Goal: Information Seeking & Learning: Learn about a topic

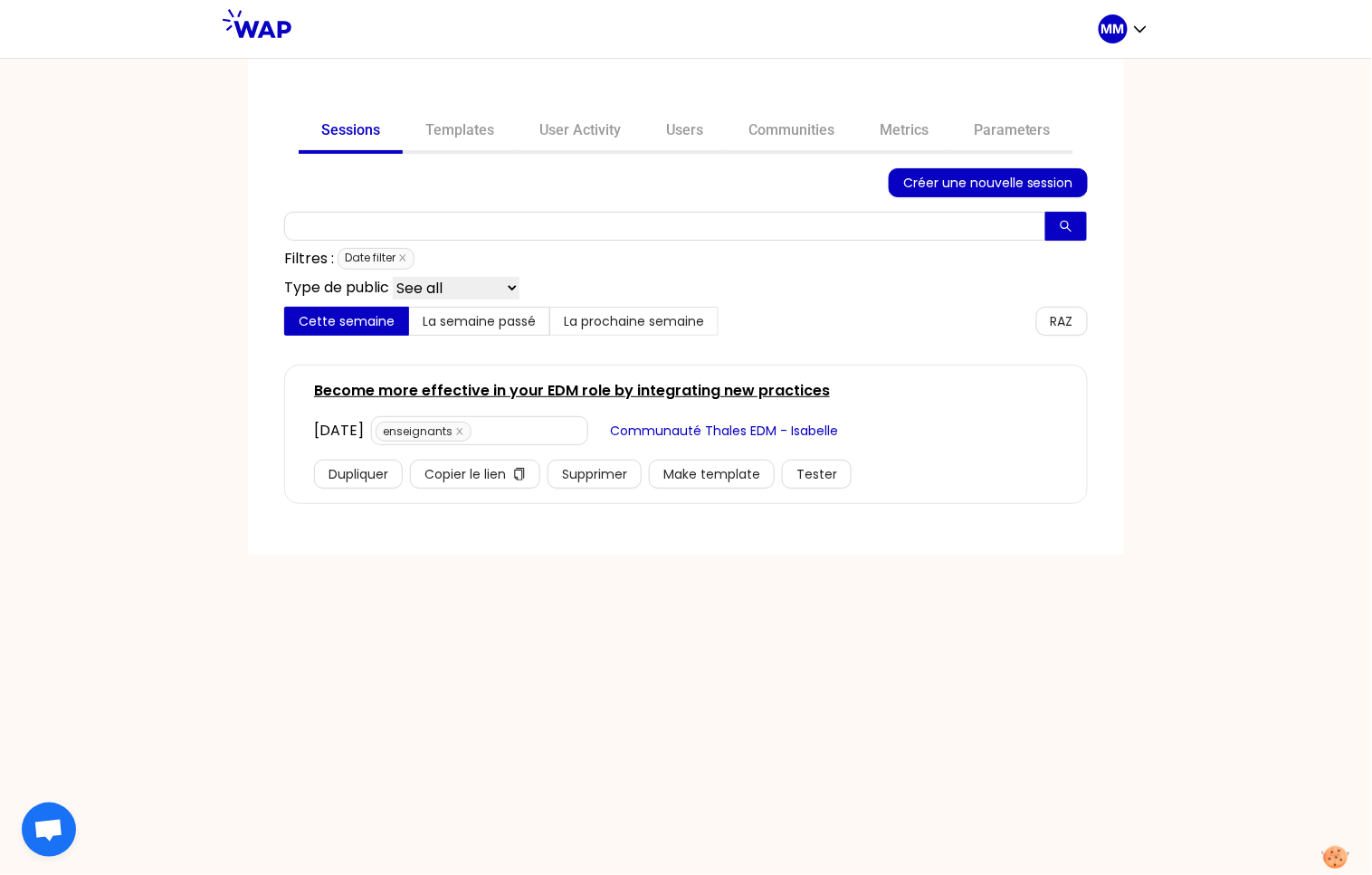
click at [778, 134] on link "Communities" at bounding box center [792, 132] width 131 height 44
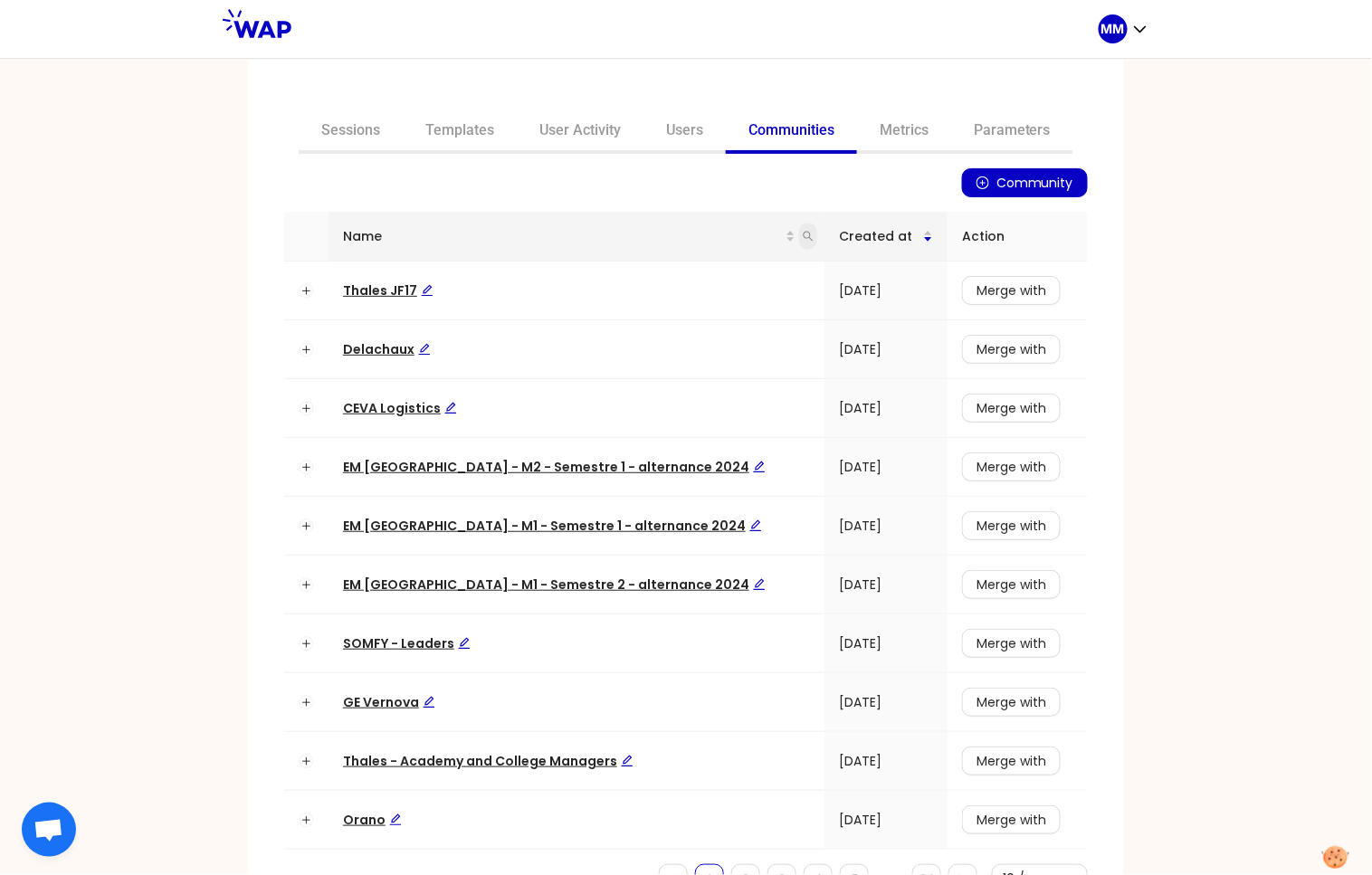
click at [800, 228] on span at bounding box center [808, 236] width 18 height 28
type input "matmut"
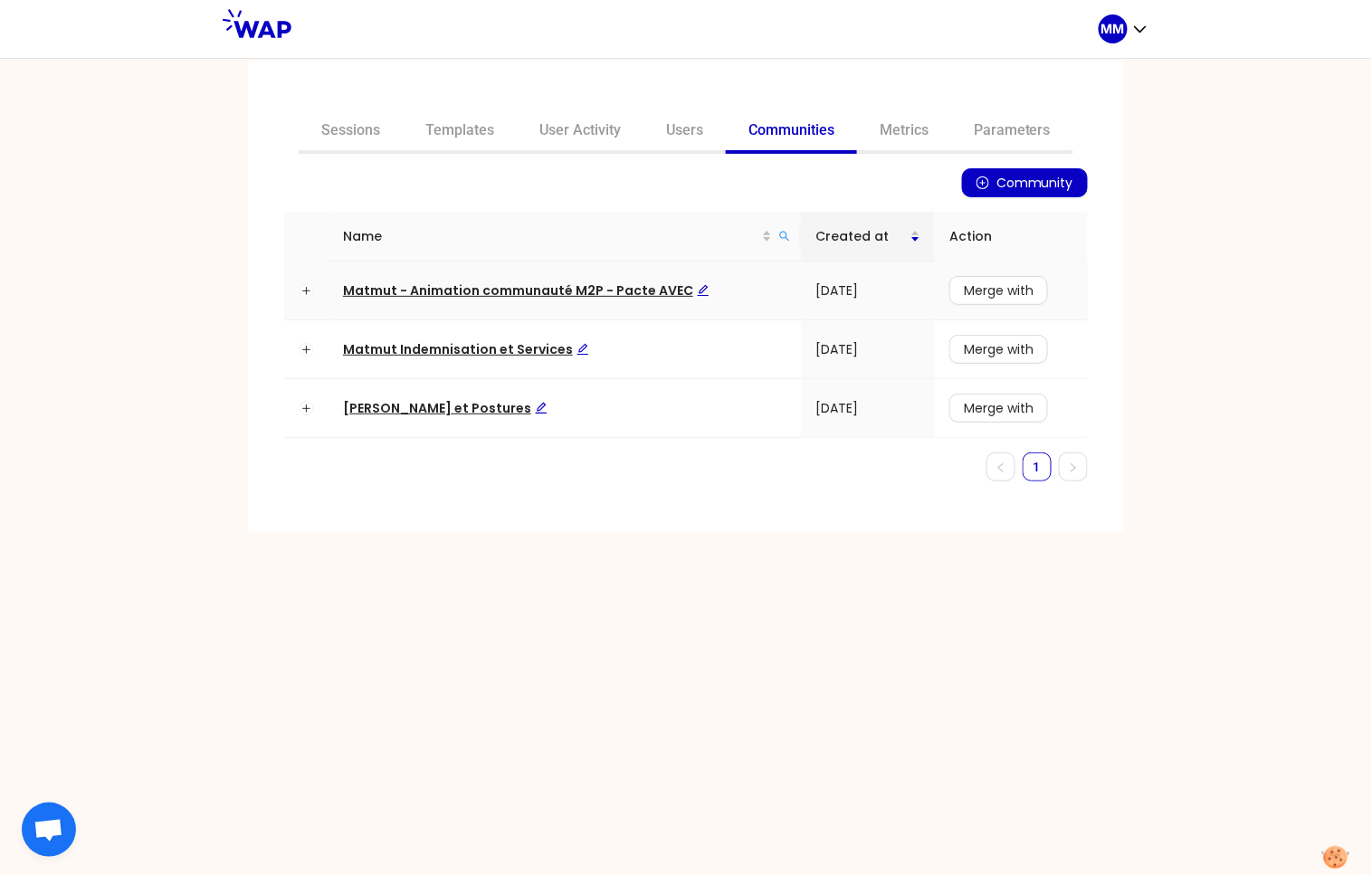
click at [629, 286] on span "Matmut - Animation communauté M2P - Pacte AVEC" at bounding box center [526, 290] width 367 height 18
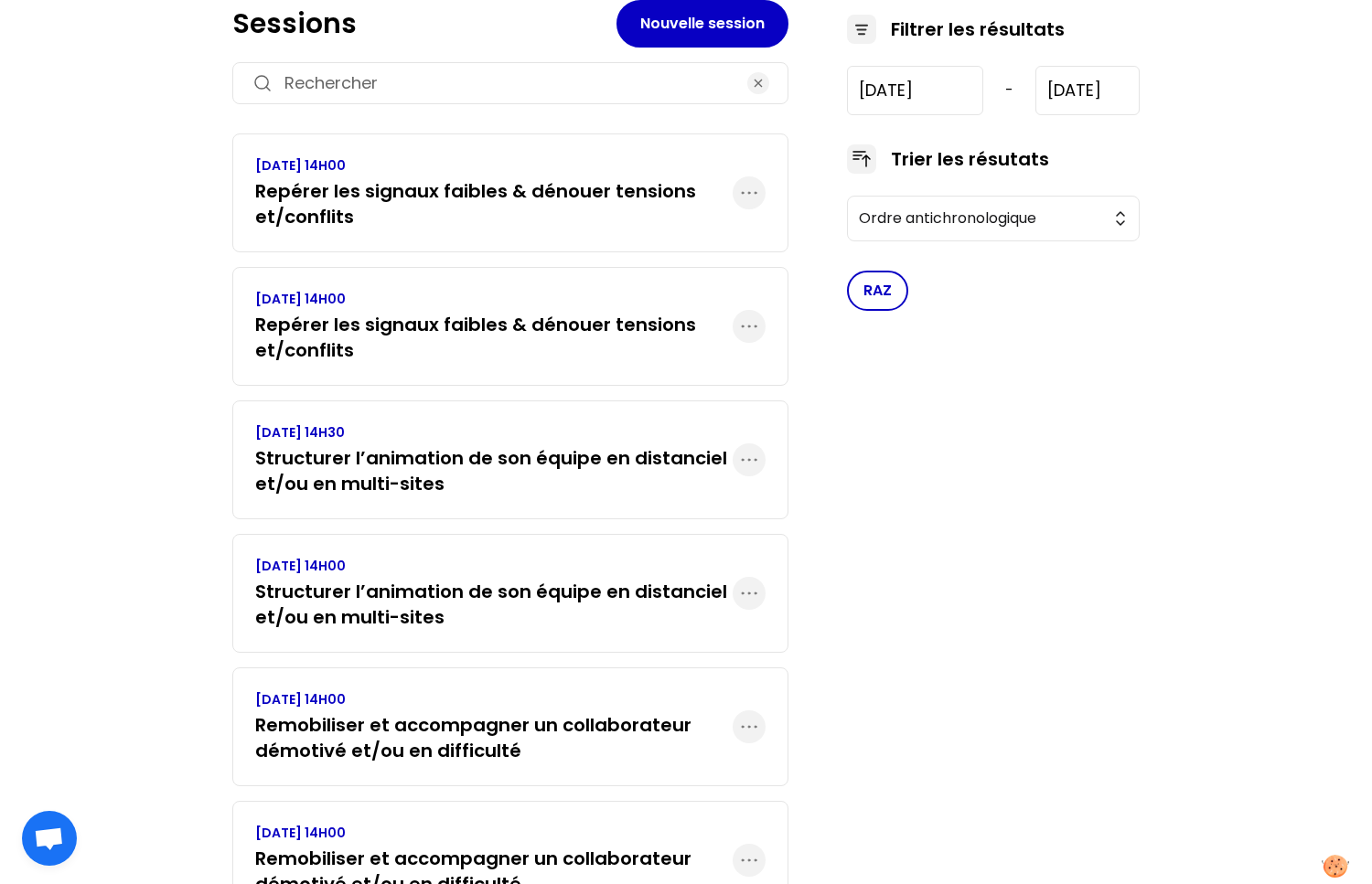
scroll to position [294, 0]
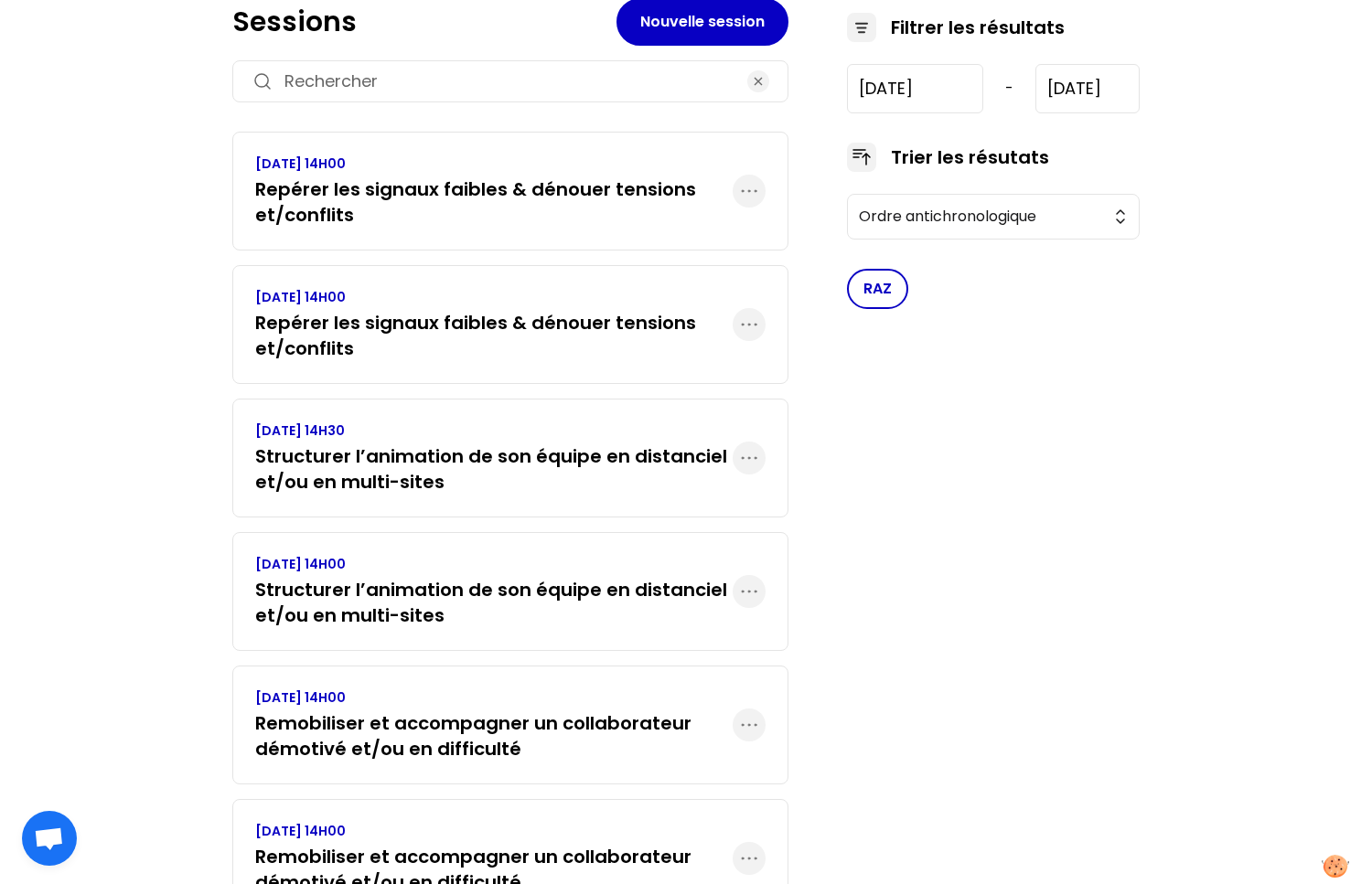
click at [434, 594] on h3 "Structurer l’animation de son équipe en distanciel et/ou en multi-sites" at bounding box center [494, 602] width 477 height 51
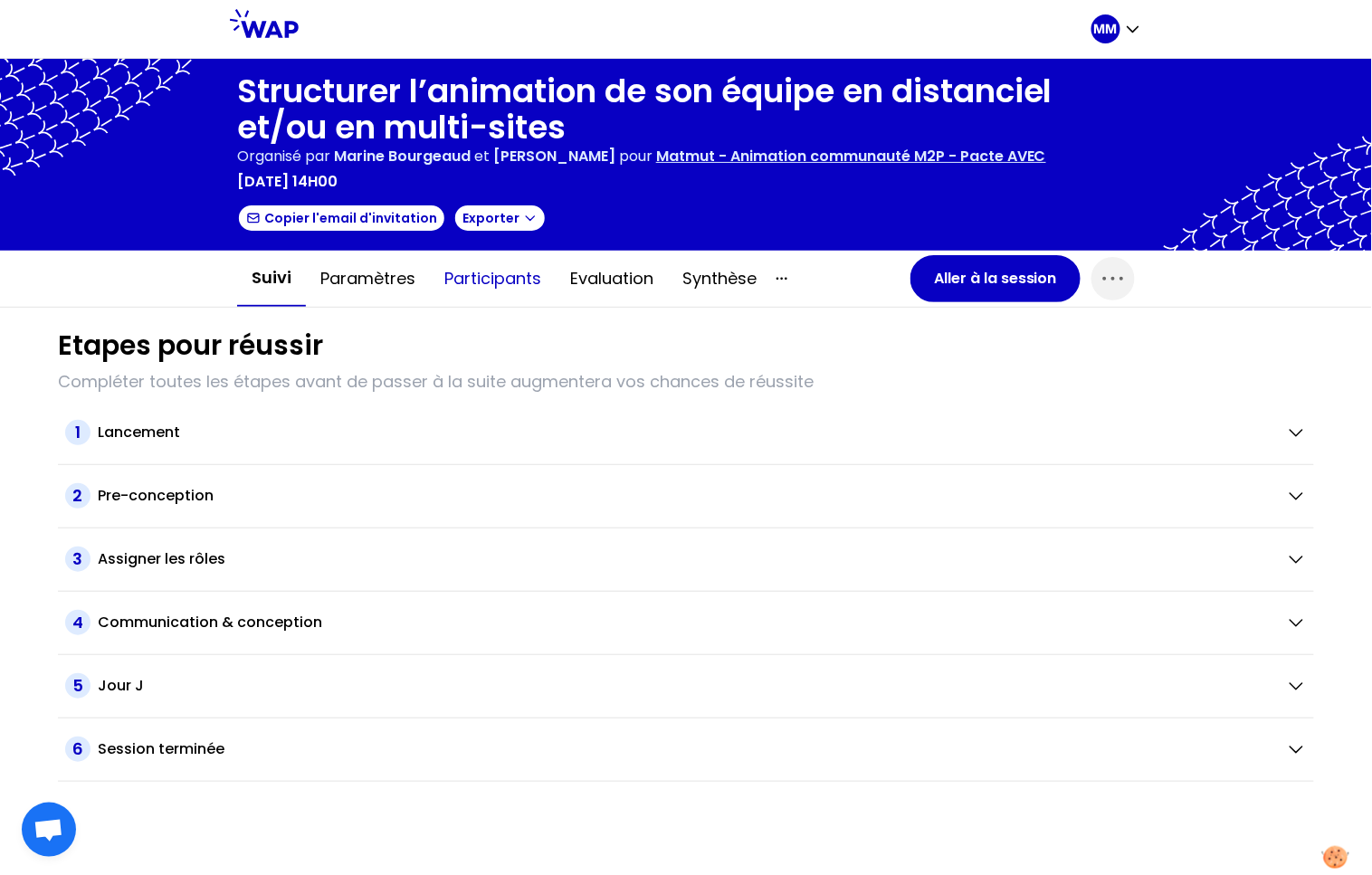
click at [464, 268] on button "Participants" at bounding box center [493, 278] width 126 height 54
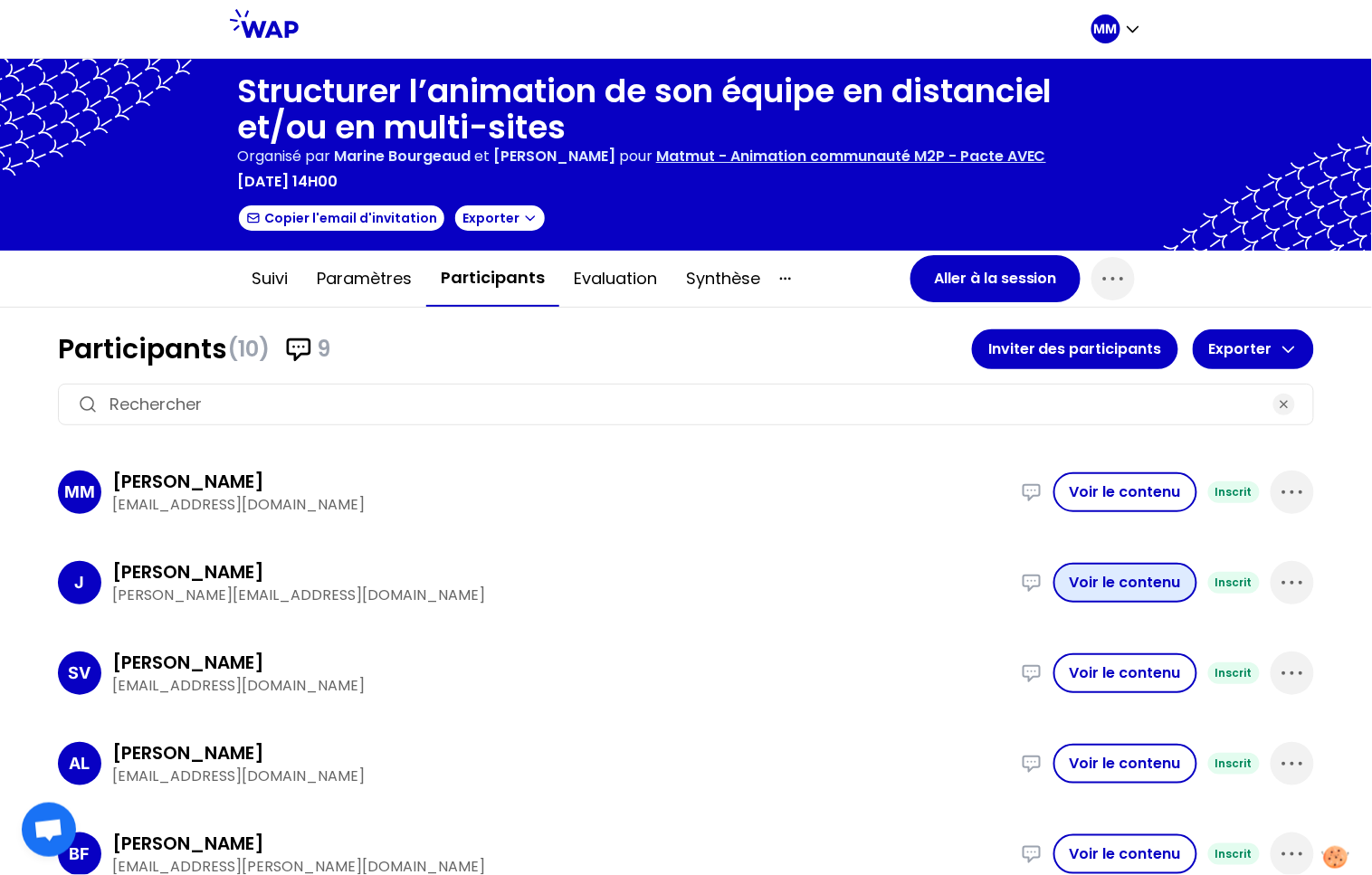
click at [1077, 572] on button "Voir le contenu" at bounding box center [1125, 583] width 144 height 40
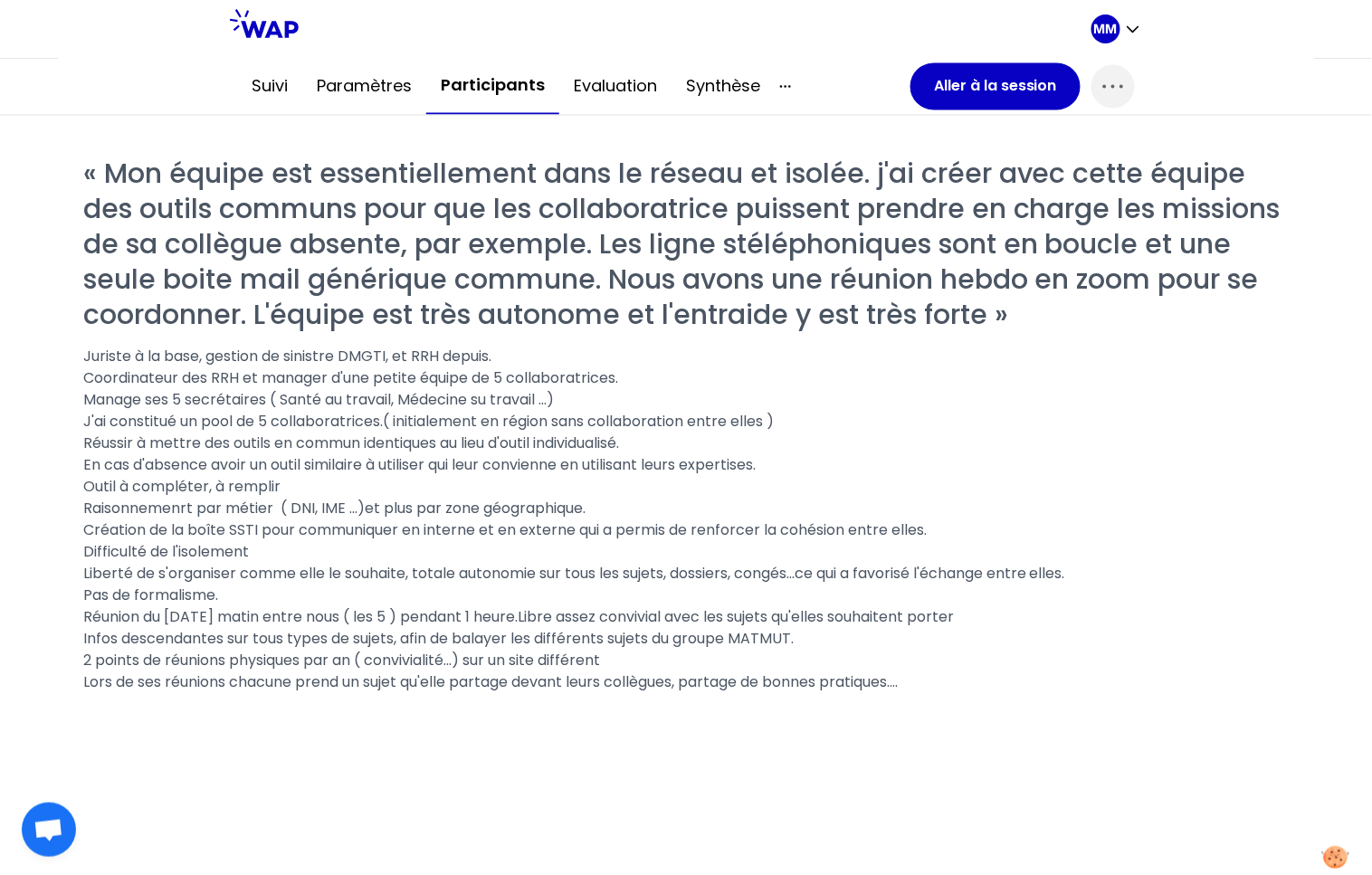
scroll to position [1014, 0]
